Goal: Task Accomplishment & Management: Use online tool/utility

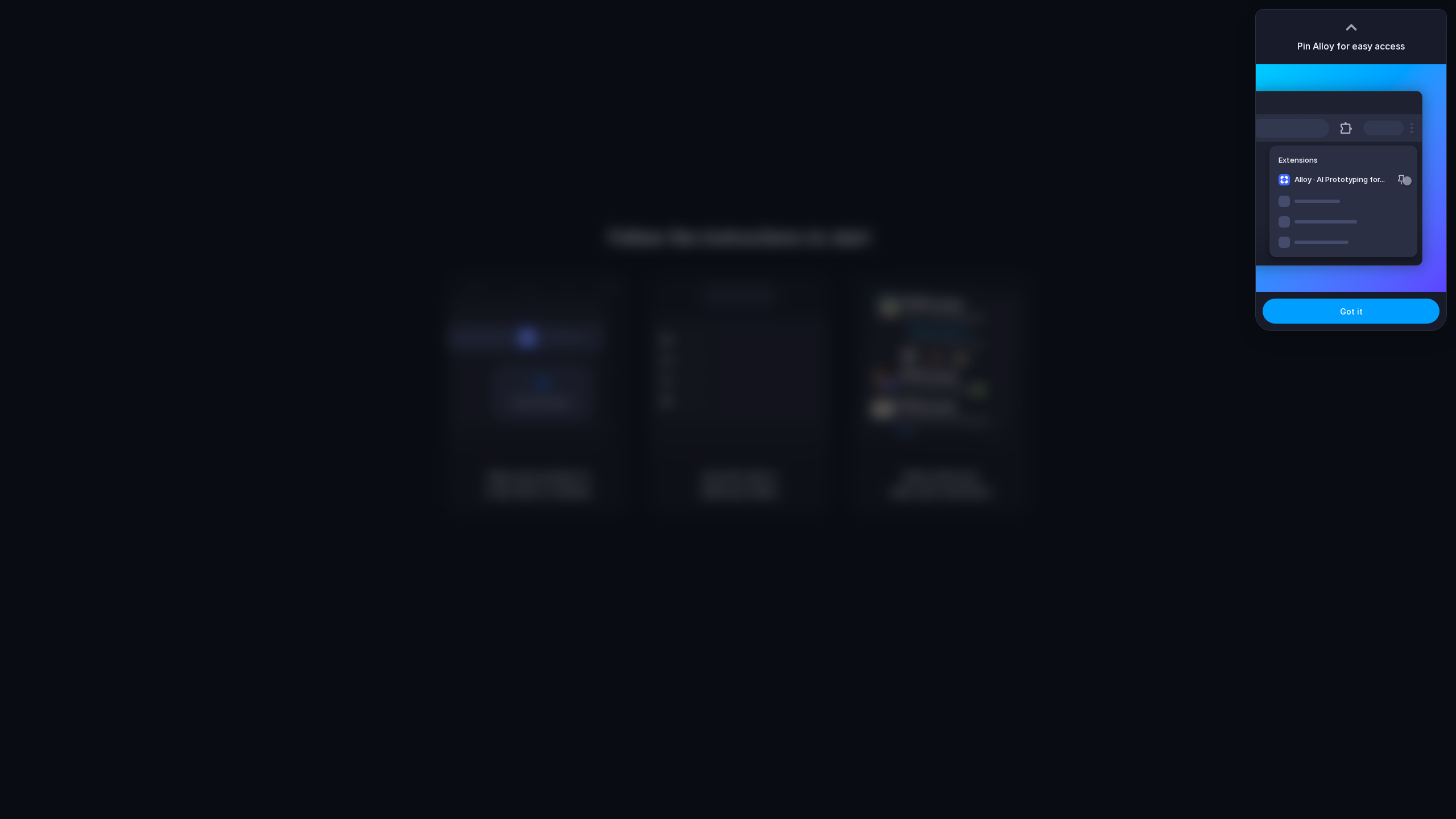
click at [1353, 315] on span "Got it" at bounding box center [1351, 311] width 23 height 12
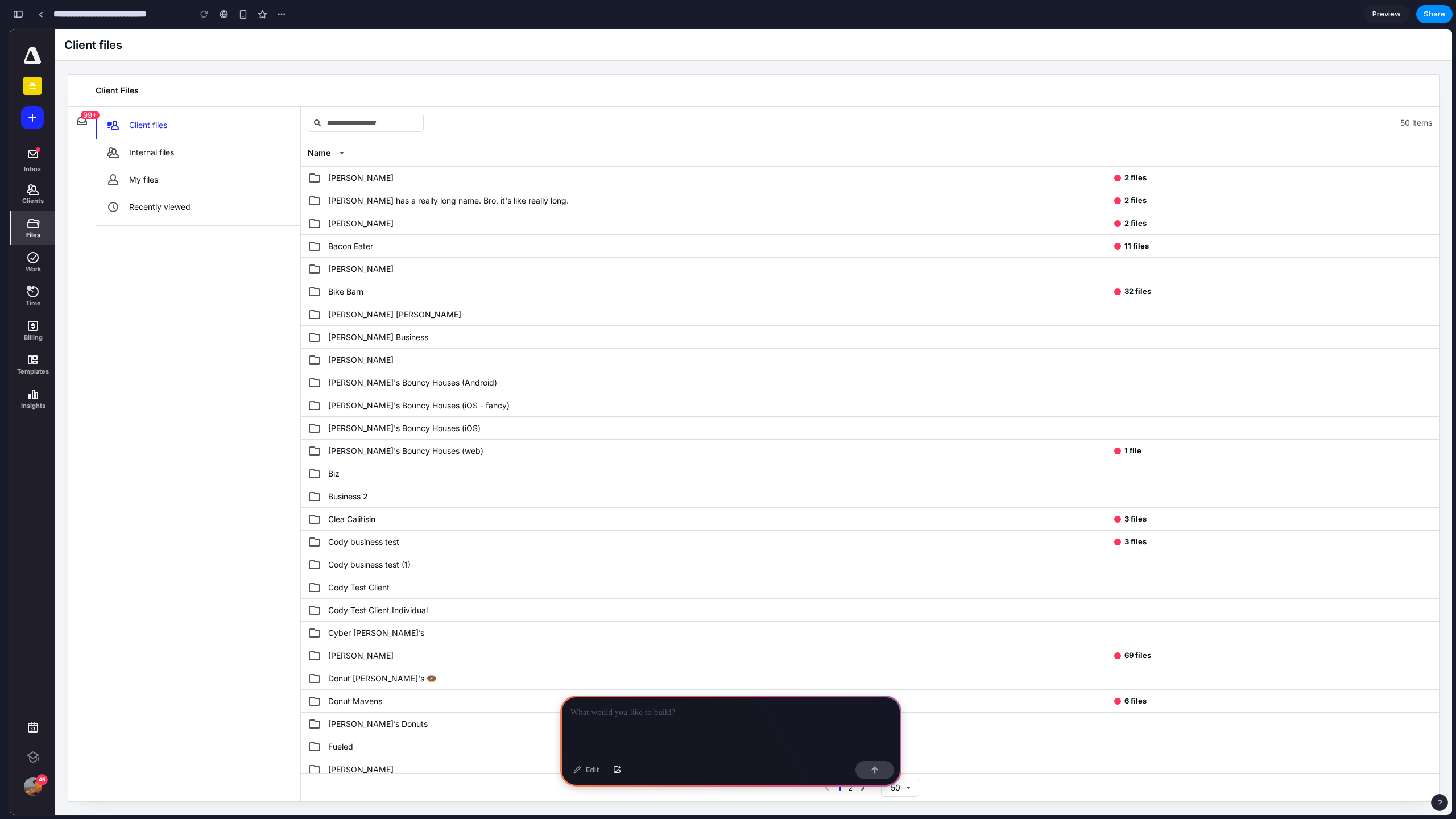
click at [85, 119] on div "99+" at bounding box center [90, 114] width 19 height 9
click at [80, 124] on button "Toggle Inbox" at bounding box center [81, 120] width 19 height 19
click at [86, 125] on button "Toggle Inbox" at bounding box center [81, 120] width 19 height 19
click at [156, 149] on span "Internal files" at bounding box center [152, 153] width 45 height 12
click at [45, 161] on link "Inbox" at bounding box center [32, 159] width 44 height 34
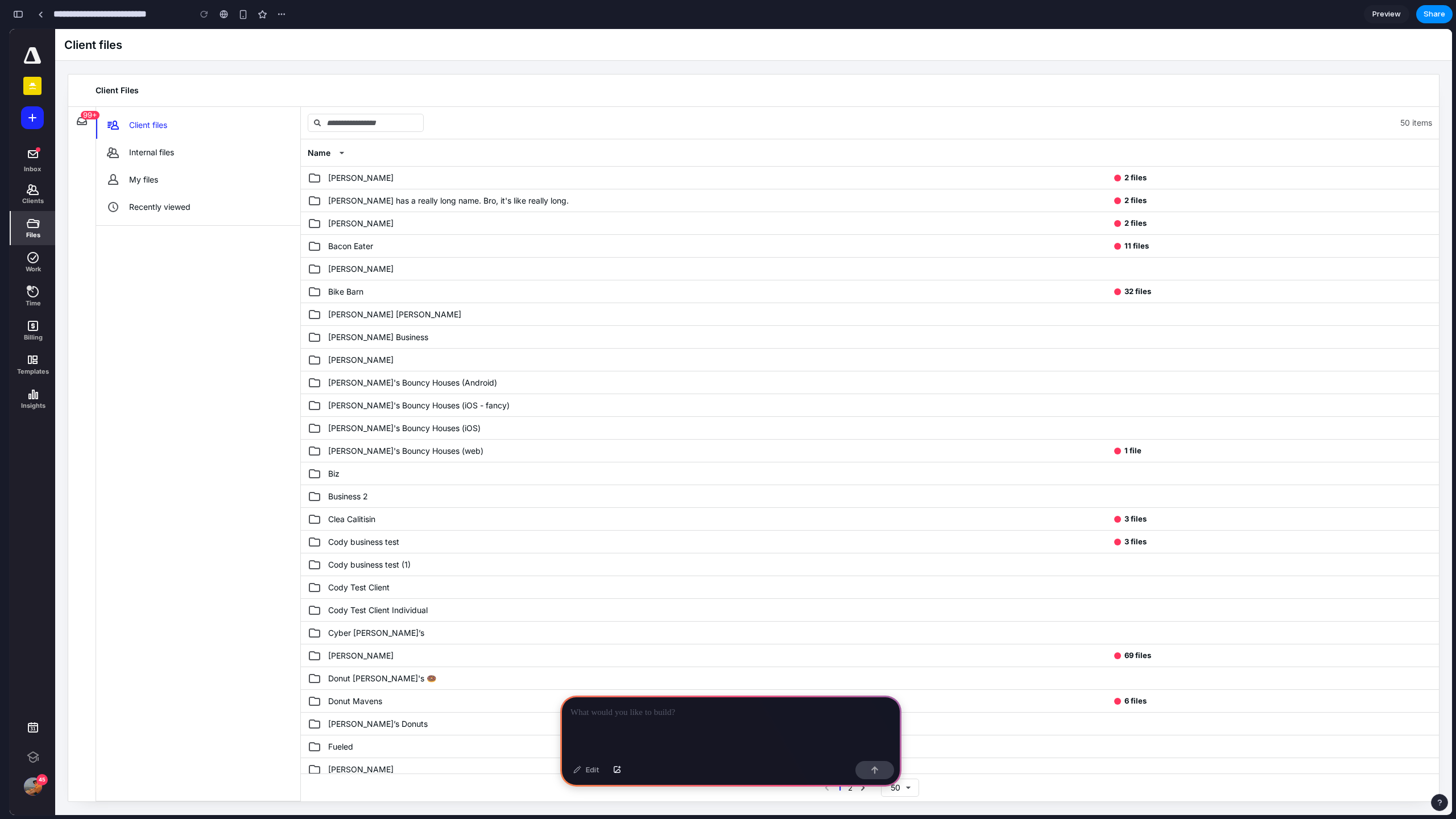
click at [731, 714] on p at bounding box center [731, 713] width 321 height 14
click at [807, 710] on p at bounding box center [731, 713] width 321 height 14
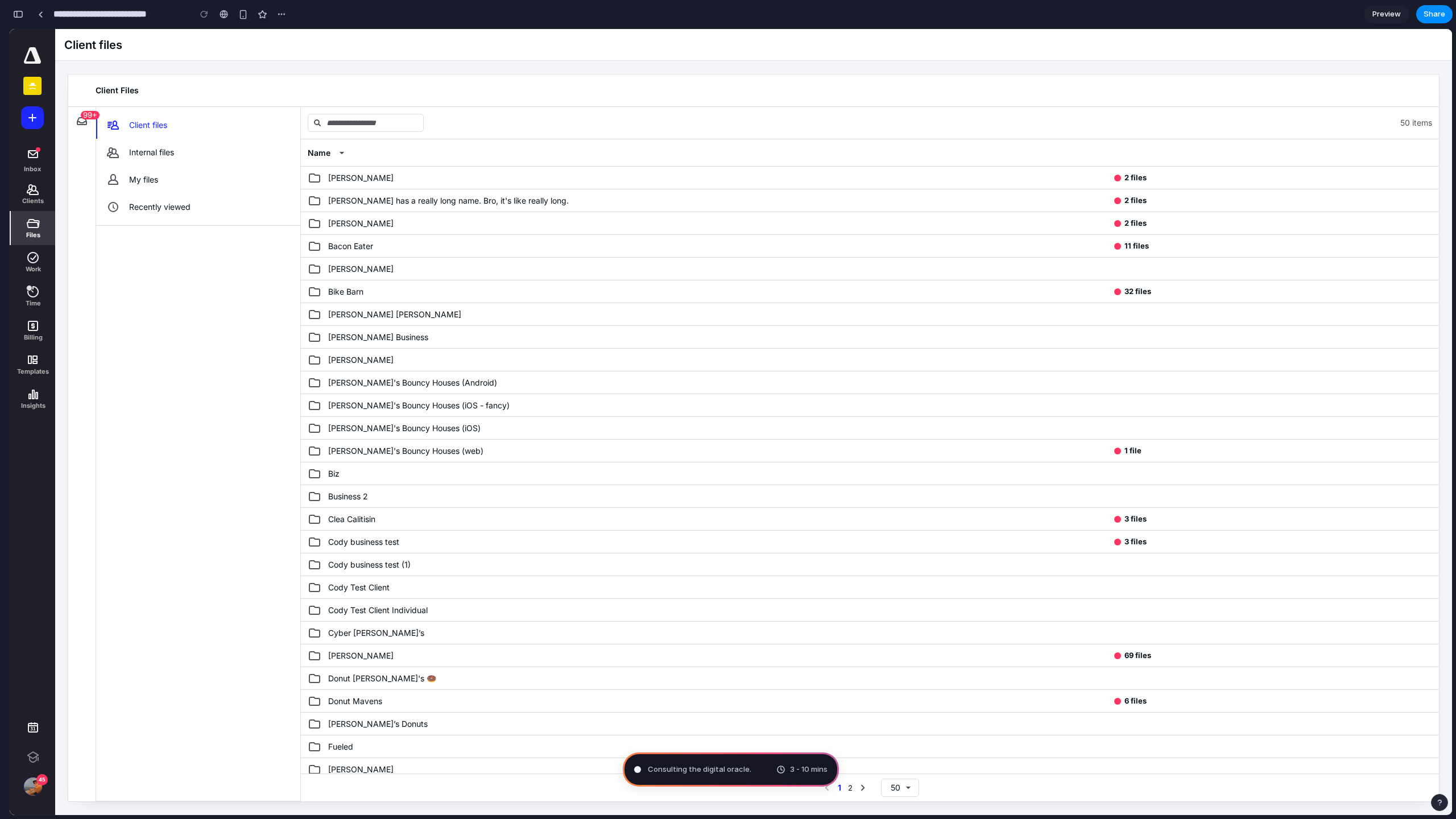
type input "**********"
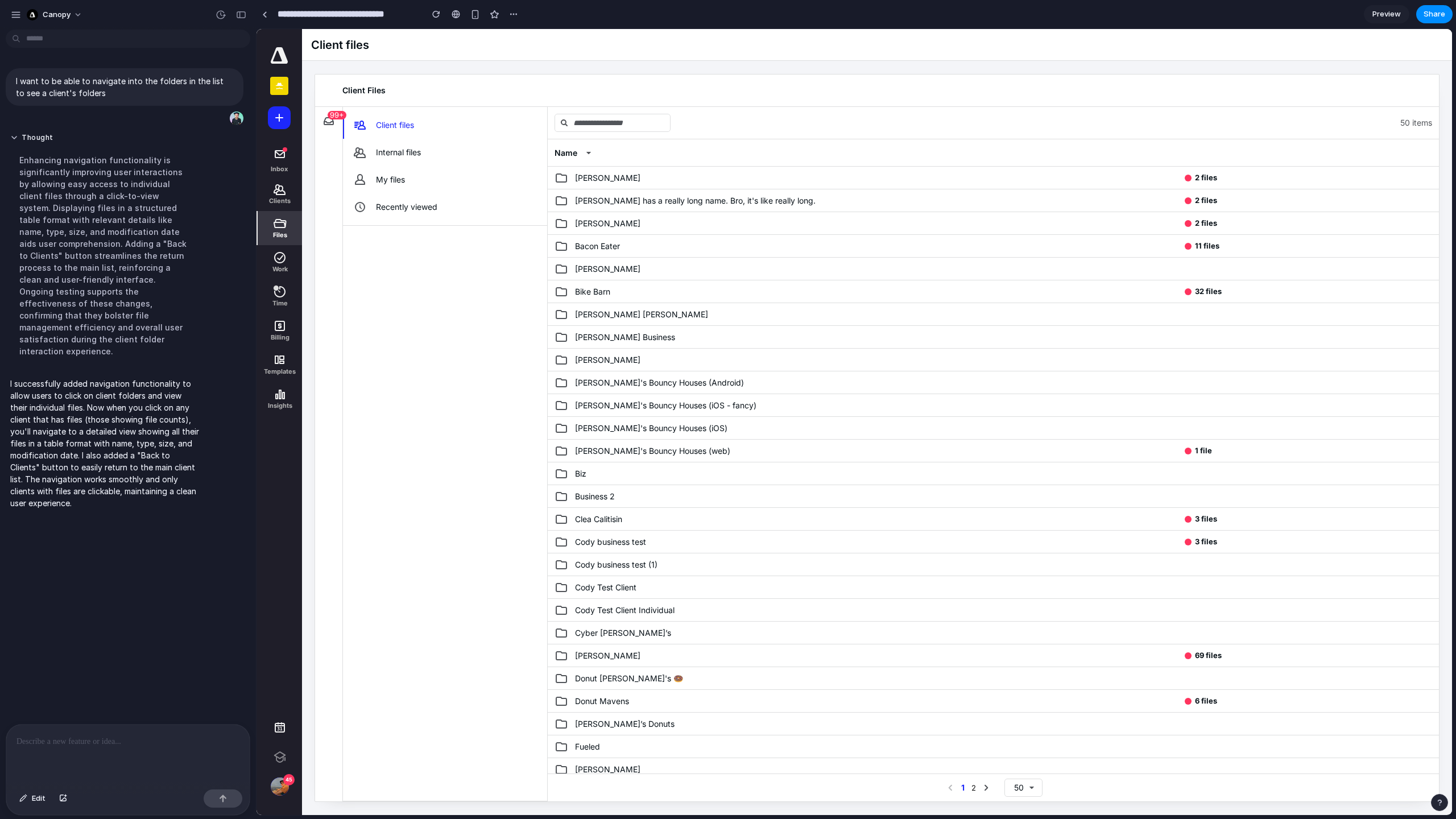
click at [208, 142] on div "Thought Enhancing navigation functionality is significantly improving user inte…" at bounding box center [124, 249] width 238 height 245
click at [239, 16] on div "button" at bounding box center [241, 15] width 10 height 8
